Goal: Check status: Check status

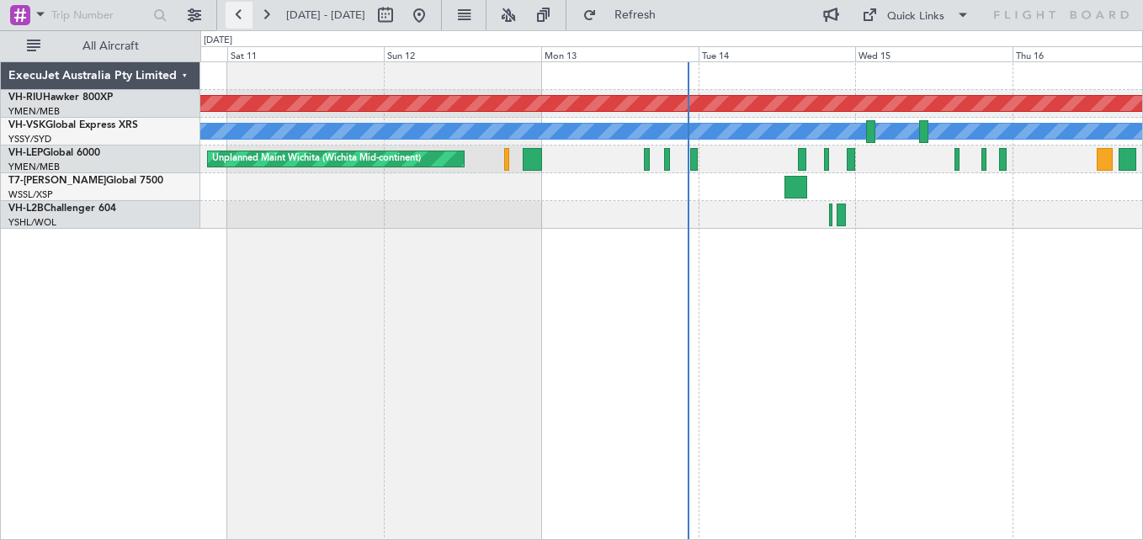
click at [231, 13] on button at bounding box center [239, 15] width 27 height 27
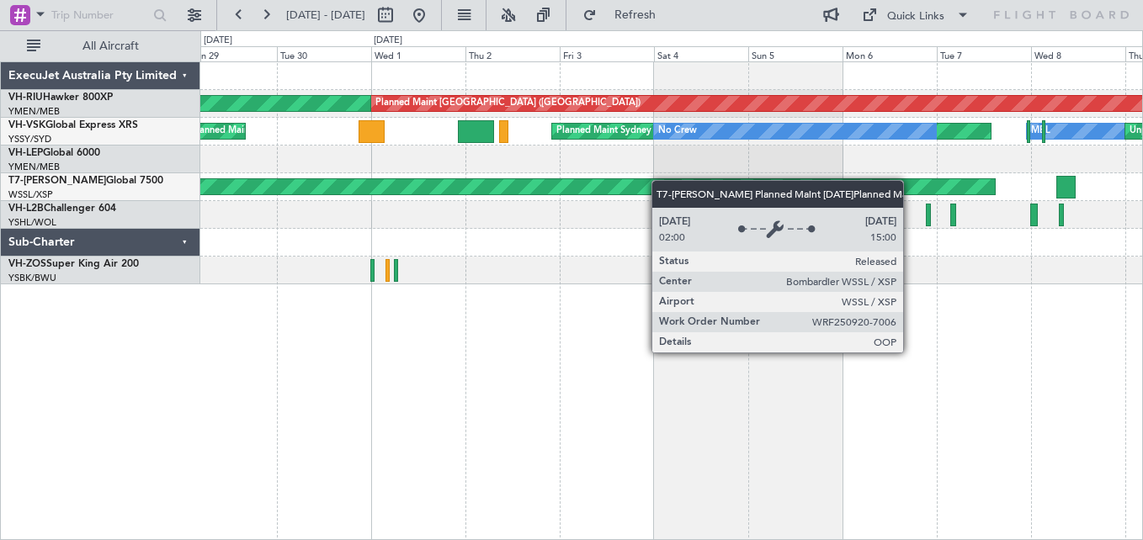
click at [640, 197] on div "Planned Maint [GEOGRAPHIC_DATA] ([GEOGRAPHIC_DATA]) Planned Maint [GEOGRAPHIC_D…" at bounding box center [671, 173] width 942 height 222
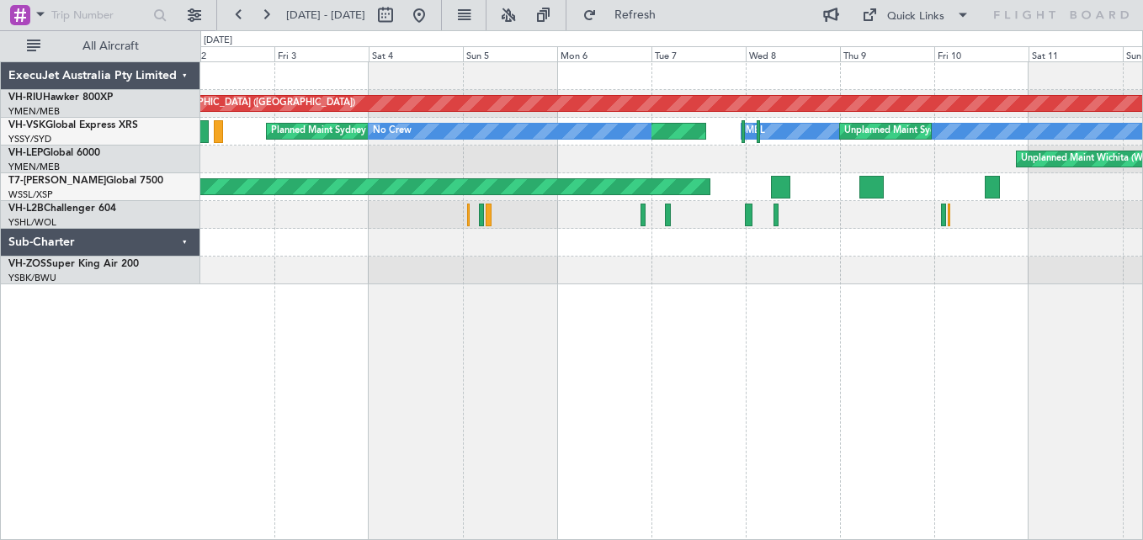
click at [634, 158] on div "Unplanned Maint Wichita (Wichita Mid-continent)" at bounding box center [671, 160] width 942 height 28
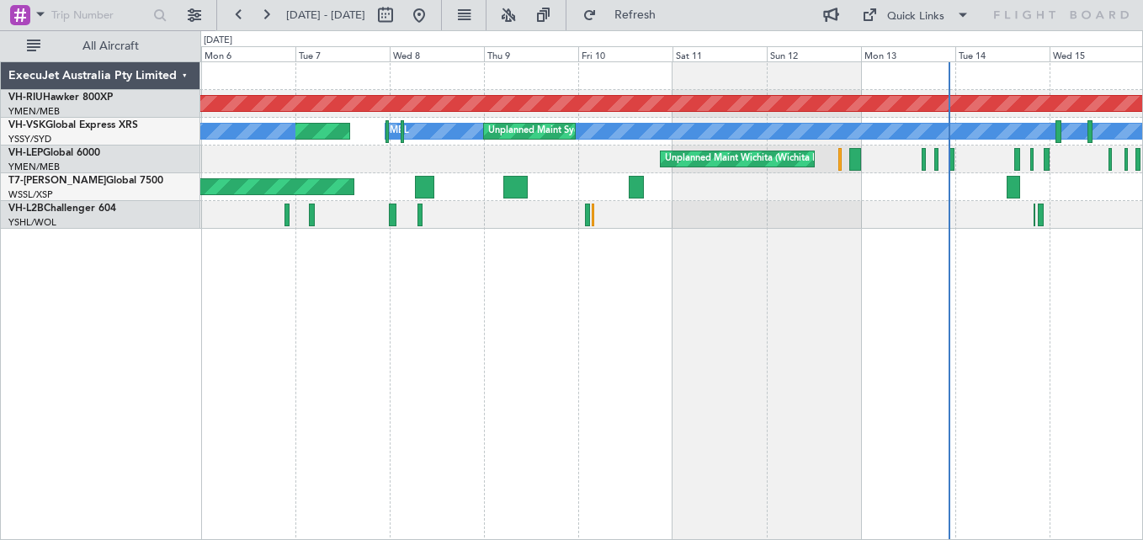
click at [569, 152] on div "Unplanned Maint Wichita (Wichita Mid-continent)" at bounding box center [671, 160] width 942 height 28
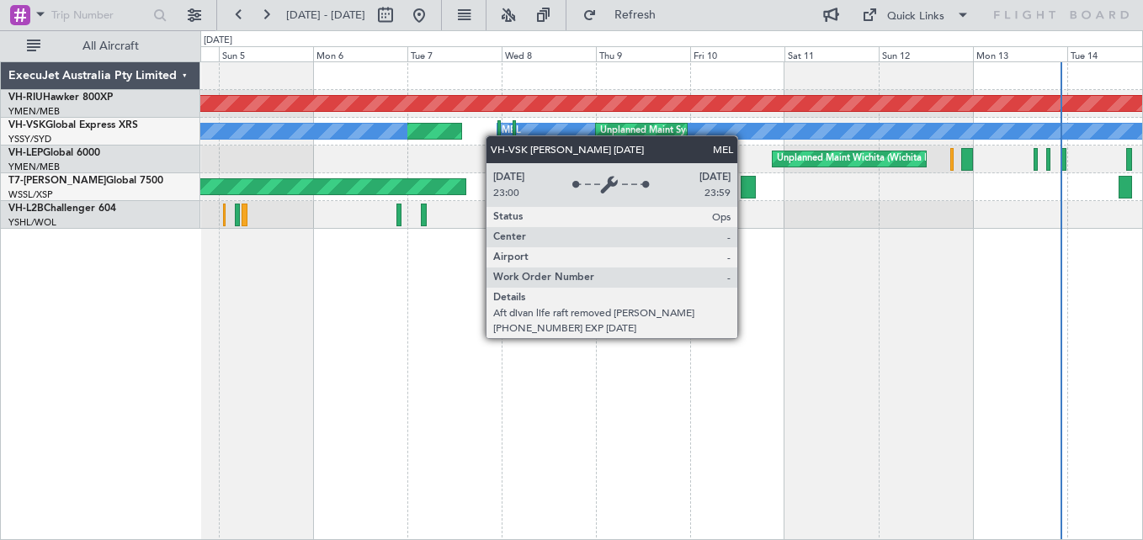
click at [576, 135] on div "Planned Maint [GEOGRAPHIC_DATA] ([GEOGRAPHIC_DATA]) Planned Maint Sydney ([PERS…" at bounding box center [671, 145] width 942 height 167
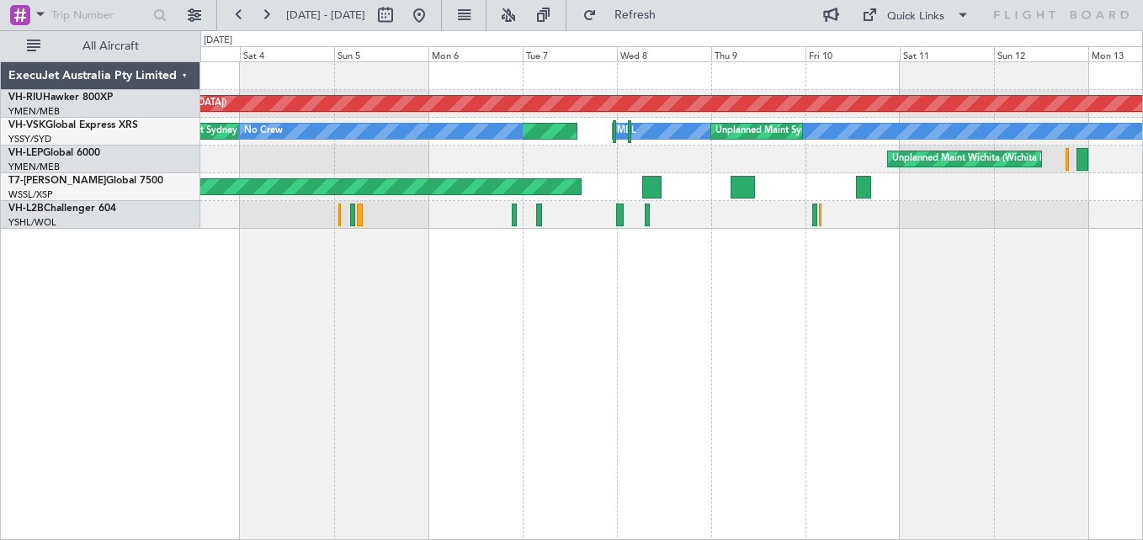
click at [609, 146] on div "Unplanned Maint Wichita (Wichita Mid-continent)" at bounding box center [671, 160] width 942 height 28
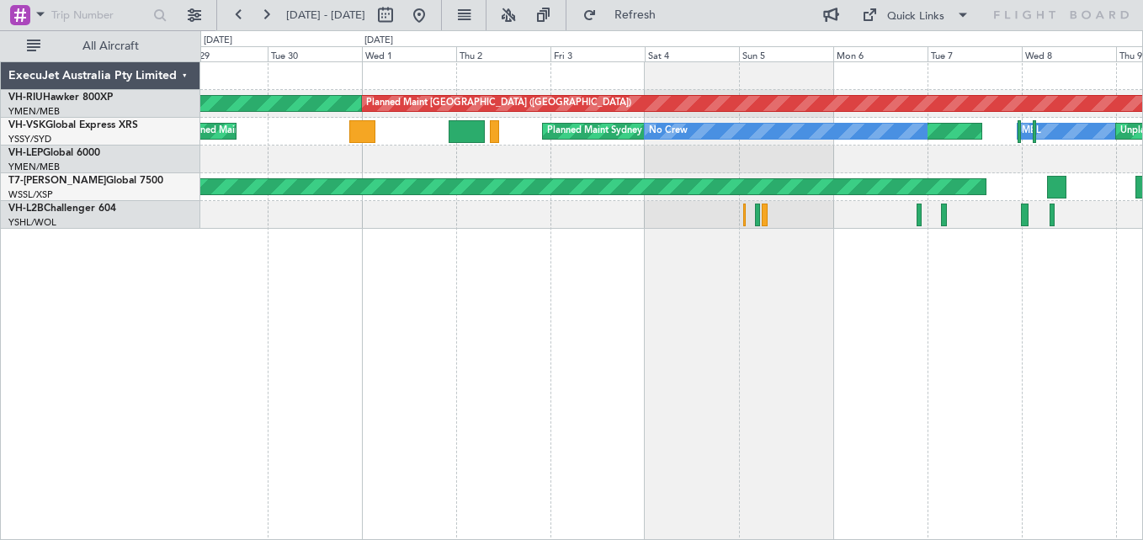
click at [782, 162] on div "Unplanned Maint Wichita (Wichita Mid-continent)" at bounding box center [671, 160] width 942 height 28
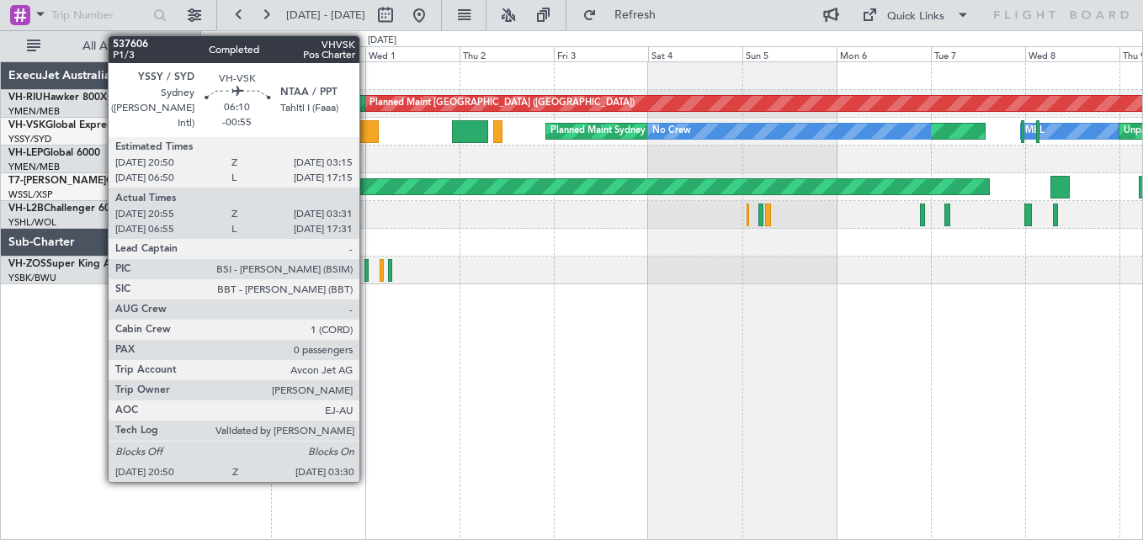
click at [367, 136] on div at bounding box center [366, 131] width 27 height 23
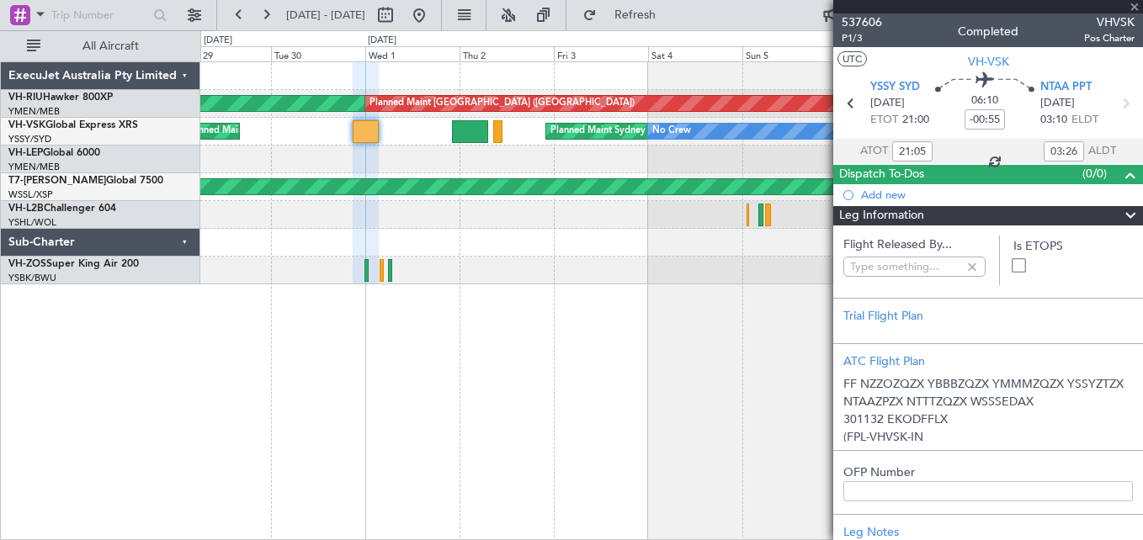
type input "[PERSON_NAME] (BTA)"
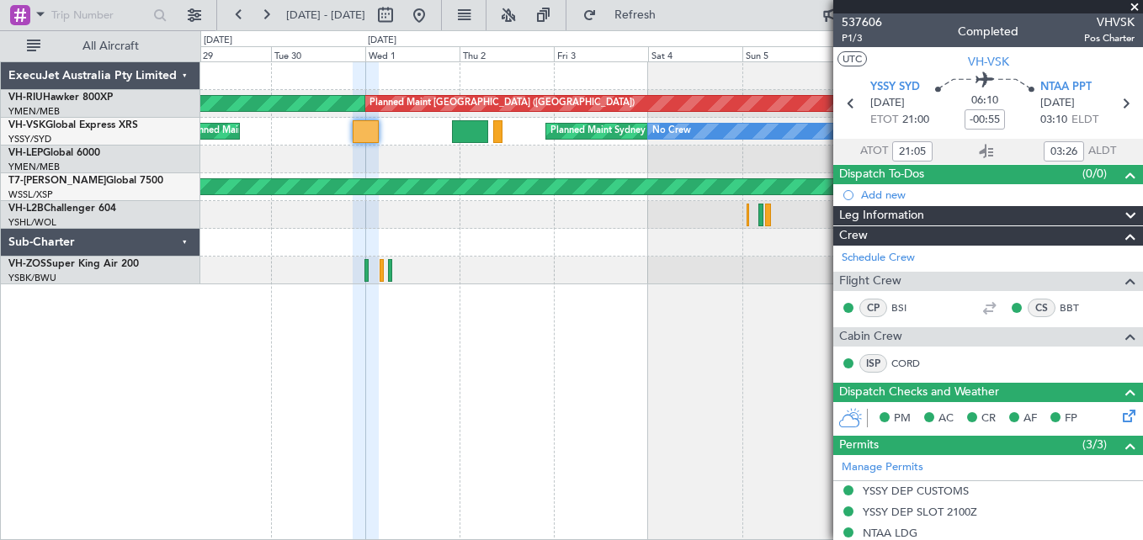
click at [1138, 1] on span at bounding box center [1134, 7] width 17 height 15
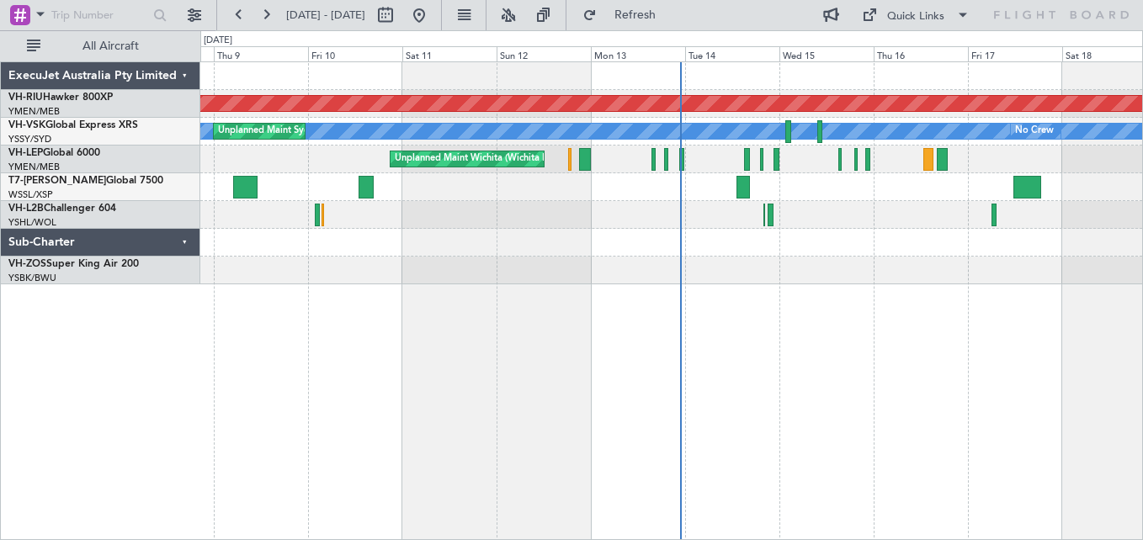
click at [79, 164] on div "Planned Maint [GEOGRAPHIC_DATA] ([GEOGRAPHIC_DATA]) [PERSON_NAME] Unplanned Mai…" at bounding box center [571, 285] width 1143 height 510
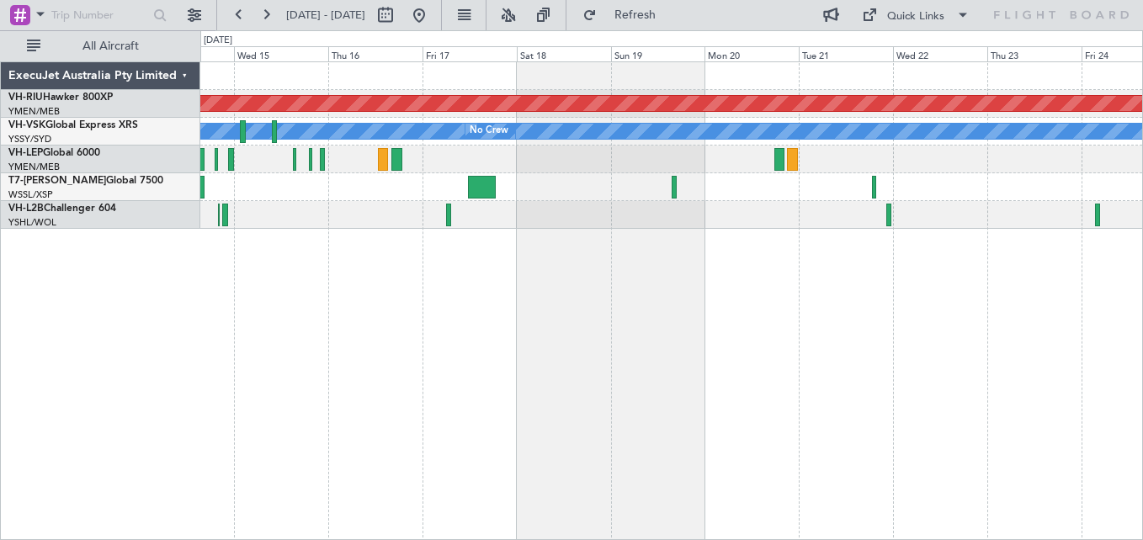
click at [681, 166] on div "Planned Maint [GEOGRAPHIC_DATA] ([GEOGRAPHIC_DATA]) [PERSON_NAME] No Crew Unpla…" at bounding box center [671, 145] width 942 height 167
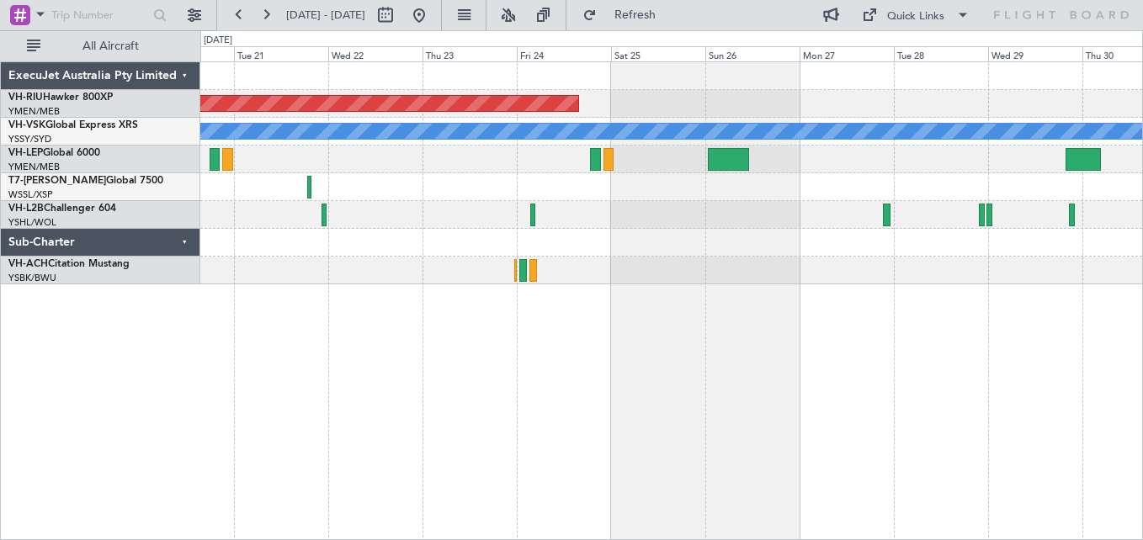
click at [710, 101] on div "Planned Maint [GEOGRAPHIC_DATA] ([GEOGRAPHIC_DATA])" at bounding box center [671, 104] width 942 height 28
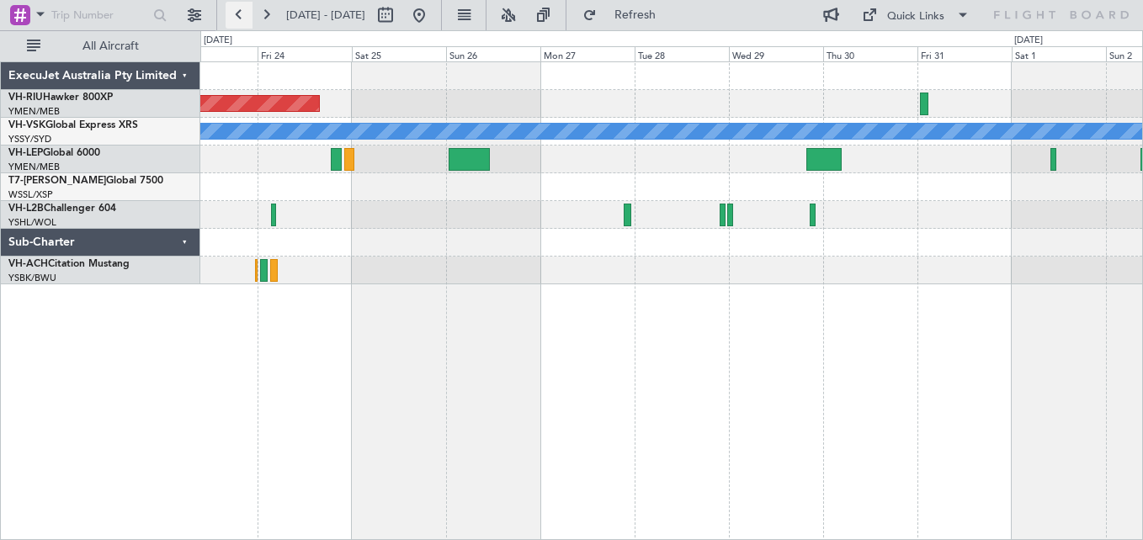
click at [237, 17] on button at bounding box center [239, 15] width 27 height 27
